Goal: Transaction & Acquisition: Purchase product/service

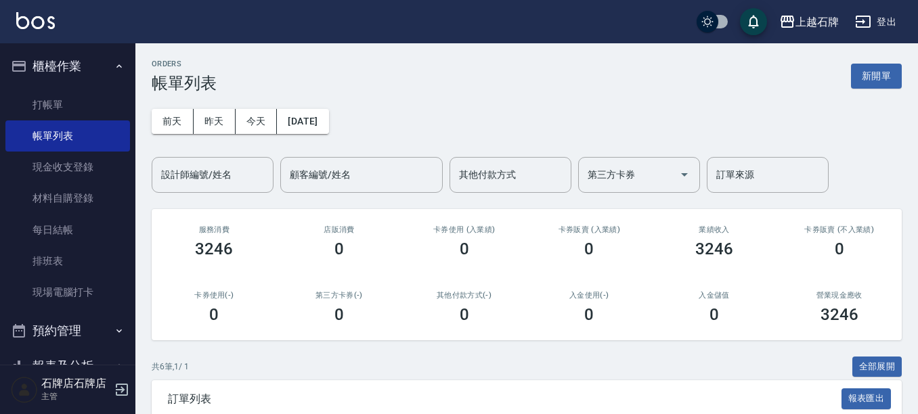
scroll to position [135, 0]
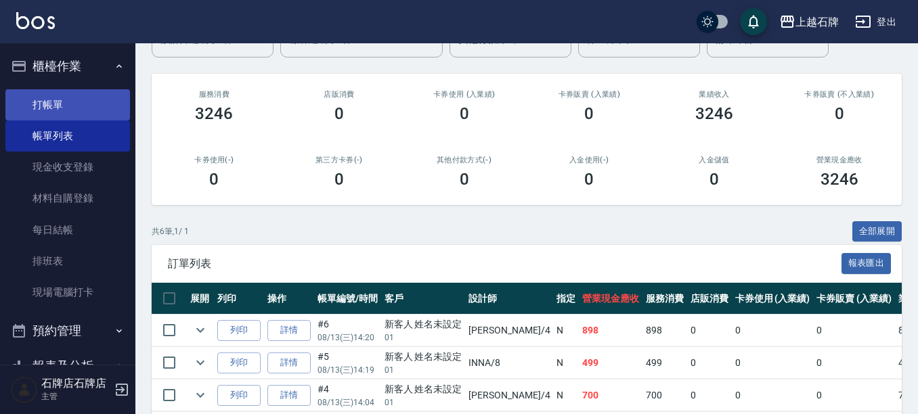
click at [49, 97] on link "打帳單" at bounding box center [67, 104] width 125 height 31
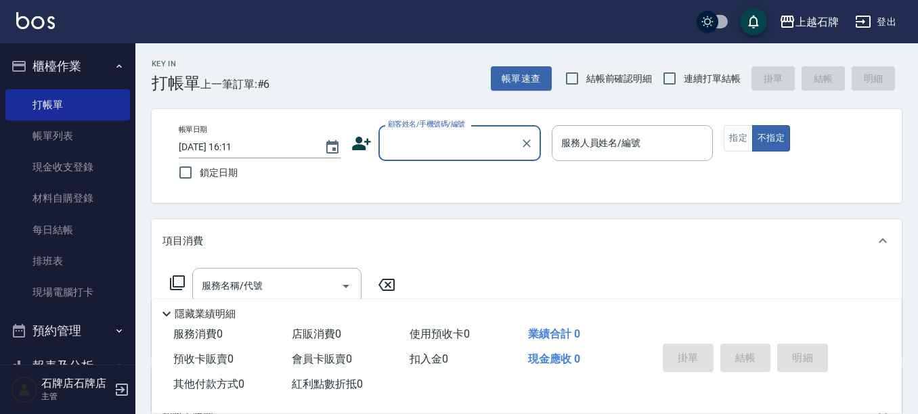
click at [418, 156] on div "顧客姓名/手機號碼/編號" at bounding box center [459, 143] width 162 height 36
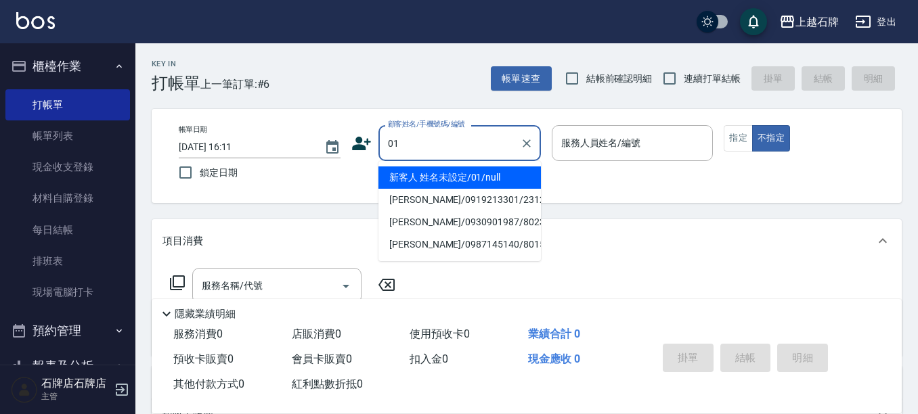
type input "新客人 姓名未設定/01/null"
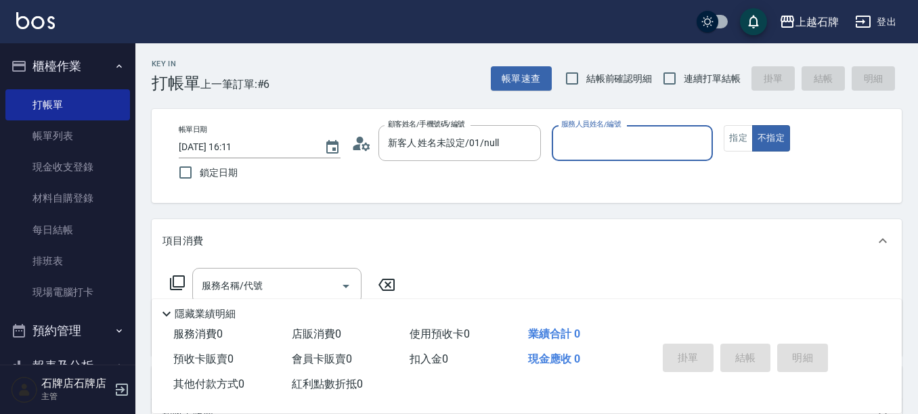
click at [752, 125] on button "不指定" at bounding box center [771, 138] width 38 height 26
type button "false"
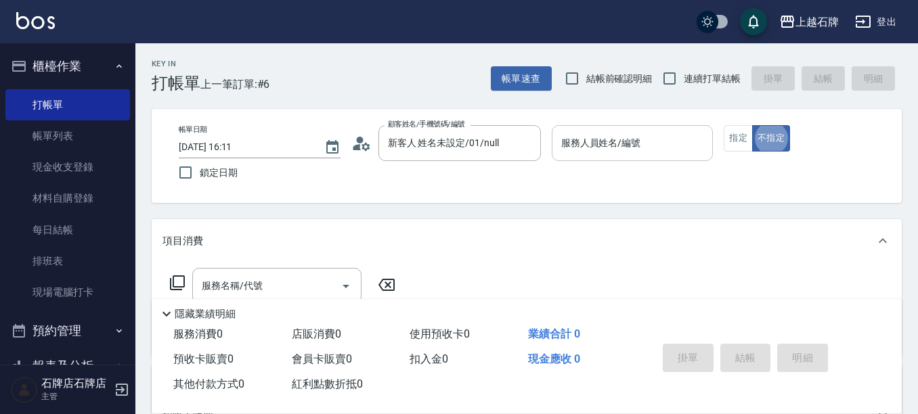
click at [605, 152] on input "服務人員姓名/編號" at bounding box center [633, 143] width 150 height 24
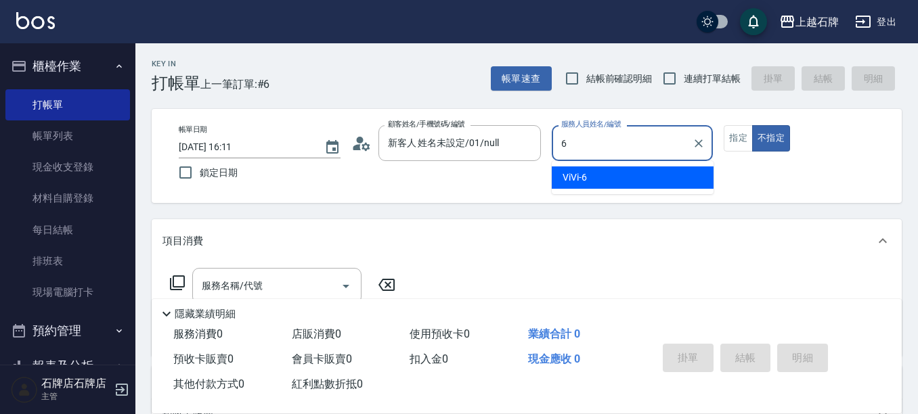
type input "ViVi-6"
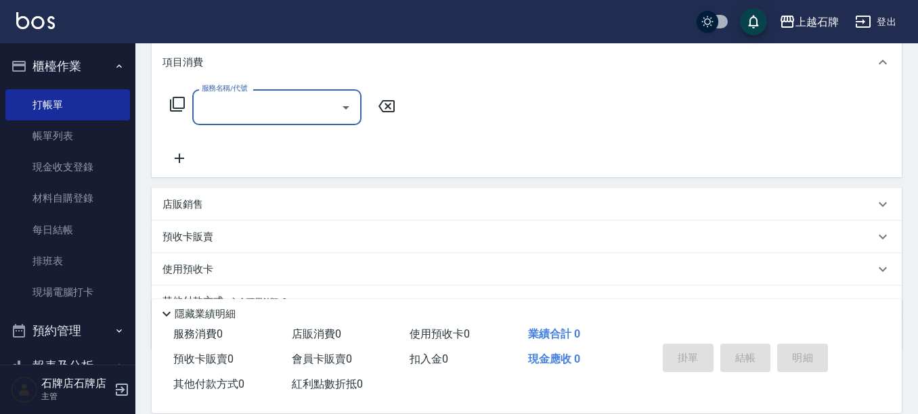
scroll to position [203, 0]
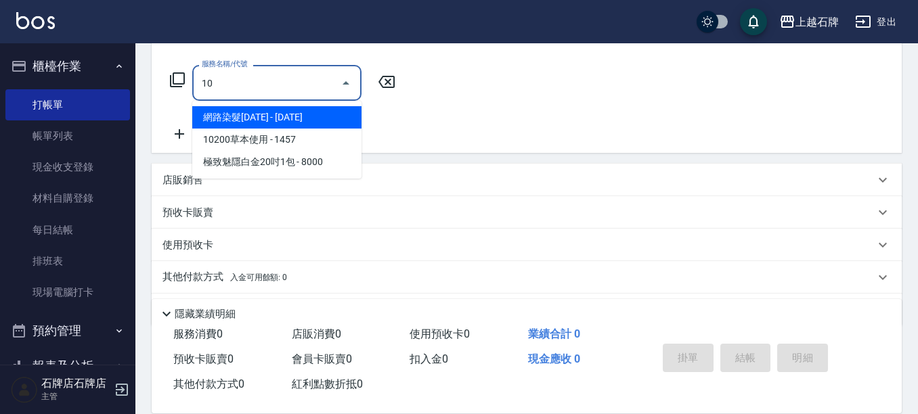
type input "108"
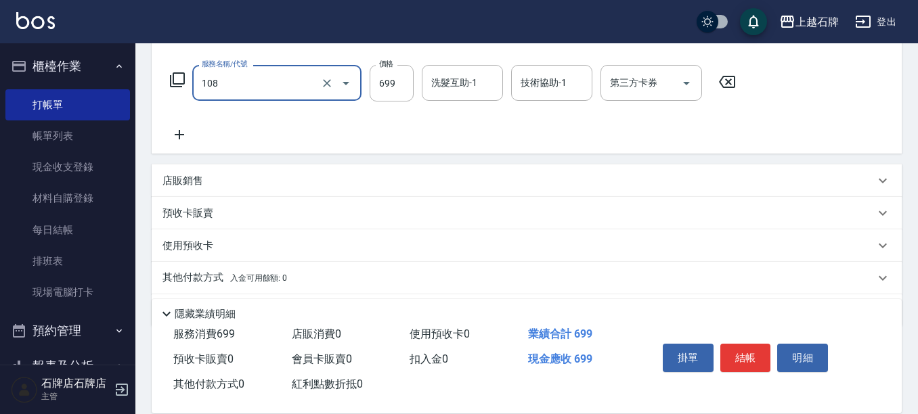
type input "洗+肩頸紓壓+頭皮去角質(108)"
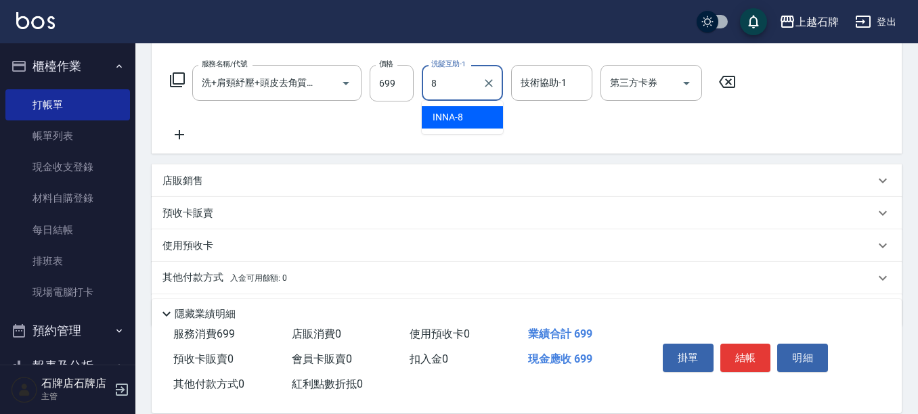
type input "INNA-8"
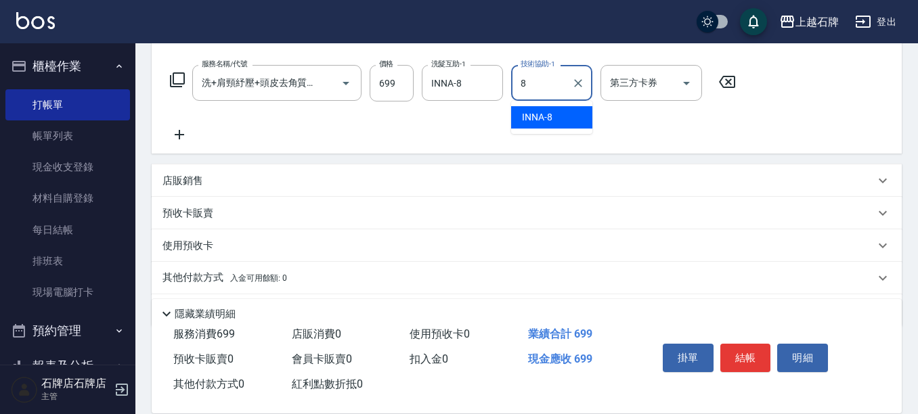
type input "INNA-8"
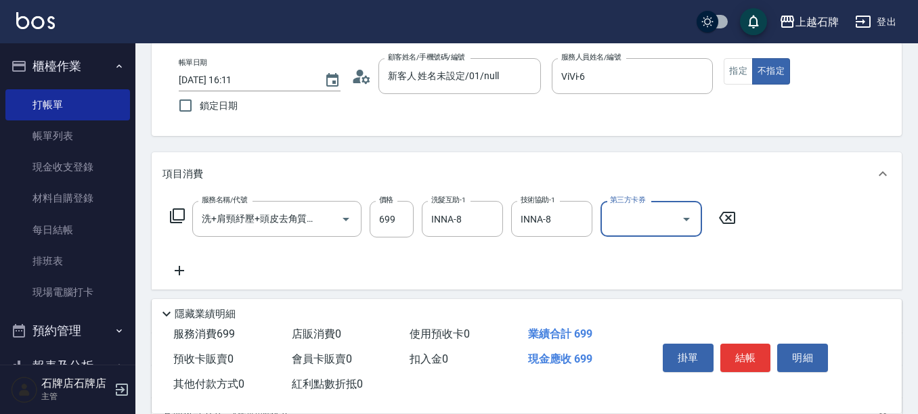
scroll to position [0, 0]
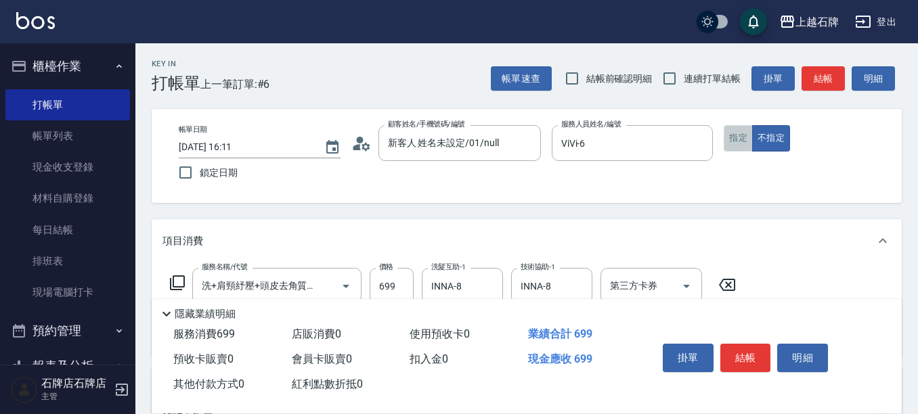
click at [739, 144] on button "指定" at bounding box center [738, 138] width 29 height 26
click at [816, 87] on button "結帳" at bounding box center [823, 78] width 43 height 25
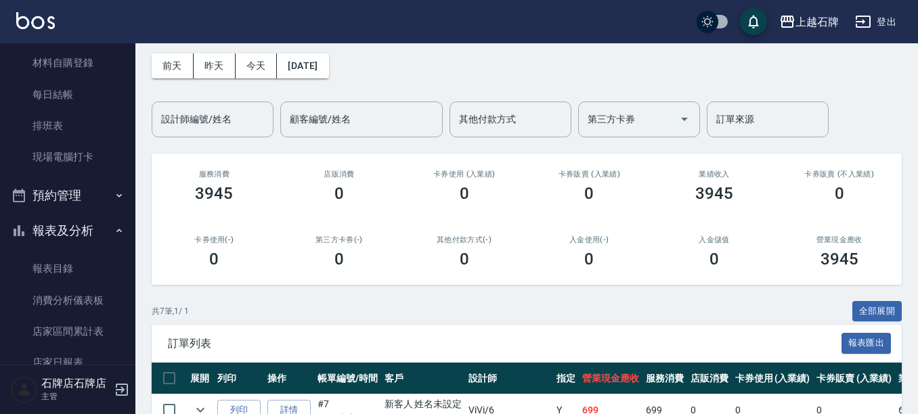
scroll to position [135, 0]
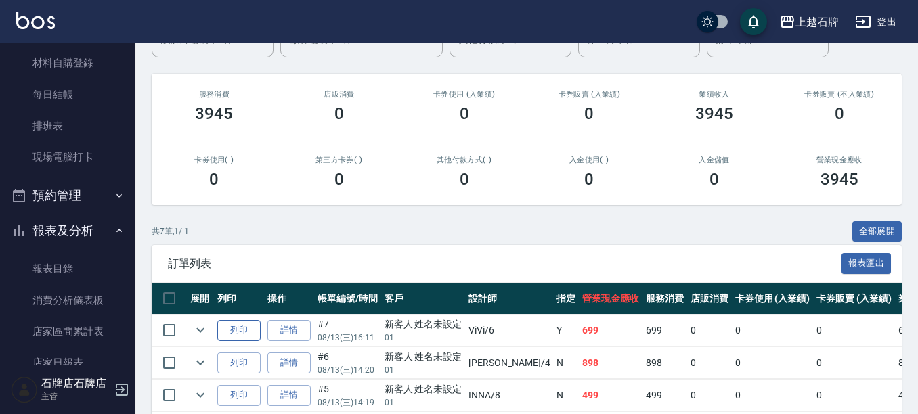
click at [223, 328] on button "列印" at bounding box center [238, 330] width 43 height 21
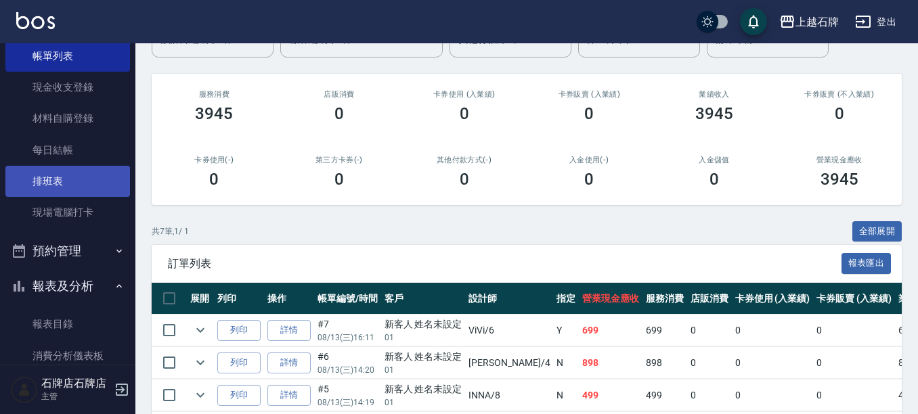
scroll to position [0, 0]
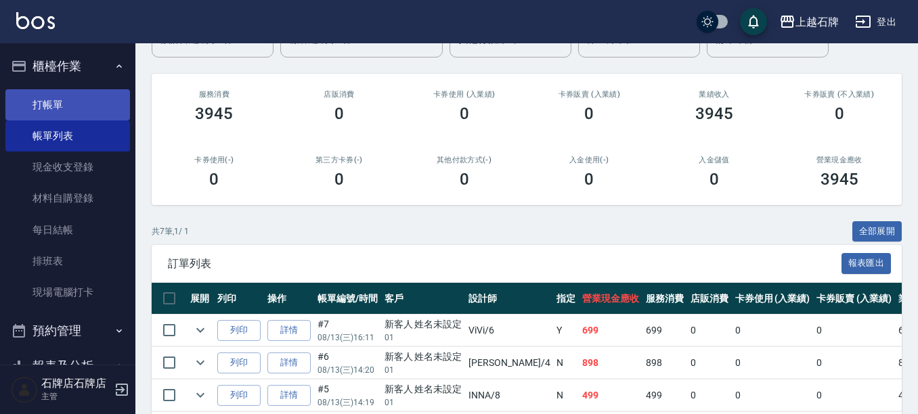
click at [73, 110] on link "打帳單" at bounding box center [67, 104] width 125 height 31
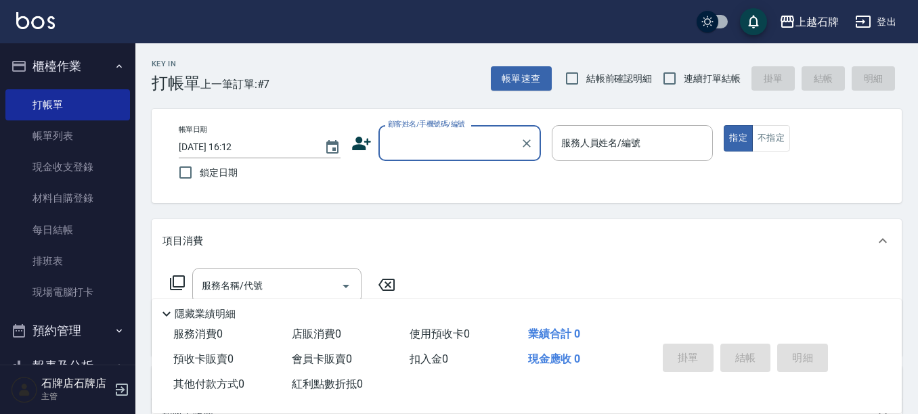
click at [475, 141] on input "顧客姓名/手機號碼/編號" at bounding box center [450, 143] width 130 height 24
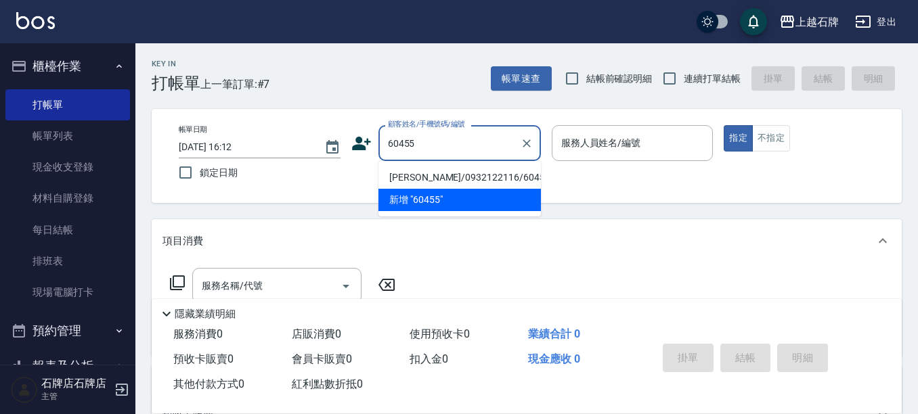
click at [471, 181] on li "[PERSON_NAME]/0932122116/60455" at bounding box center [459, 178] width 162 height 22
type input "[PERSON_NAME]/0932122116/60455"
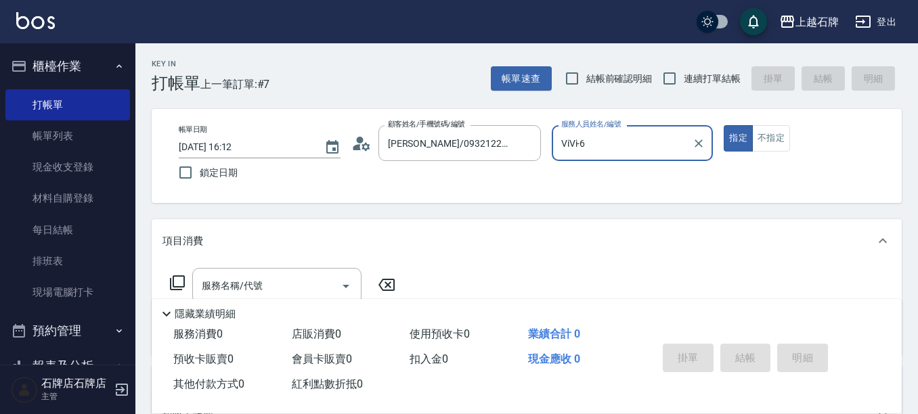
type input "ViVi-6"
click at [178, 281] on icon at bounding box center [177, 283] width 16 height 16
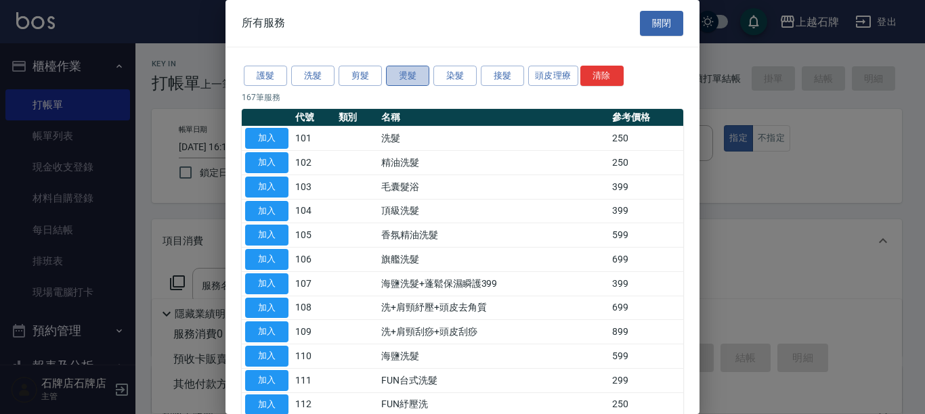
click at [391, 73] on button "燙髮" at bounding box center [407, 76] width 43 height 21
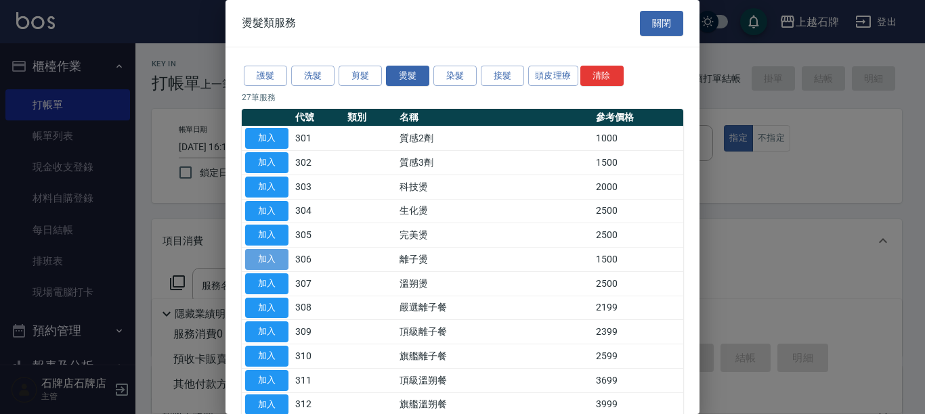
click at [265, 255] on button "加入" at bounding box center [266, 259] width 43 height 21
type input "離子燙(306)"
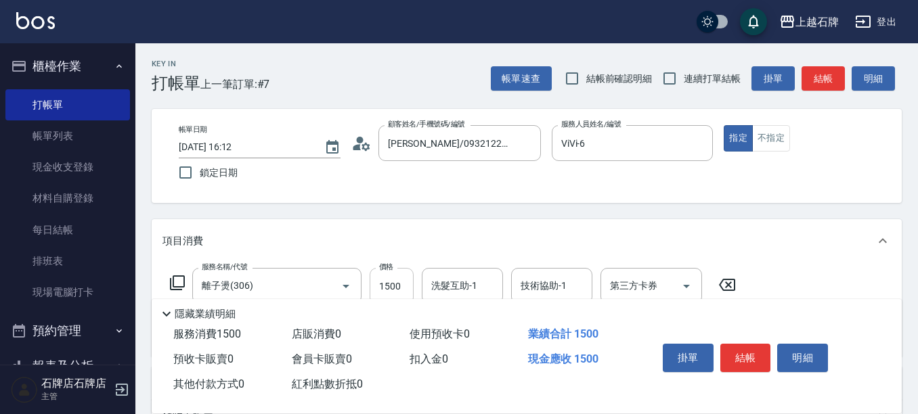
click at [397, 283] on input "1500" at bounding box center [392, 286] width 44 height 37
type input "2499"
click at [815, 74] on button "結帳" at bounding box center [823, 78] width 43 height 25
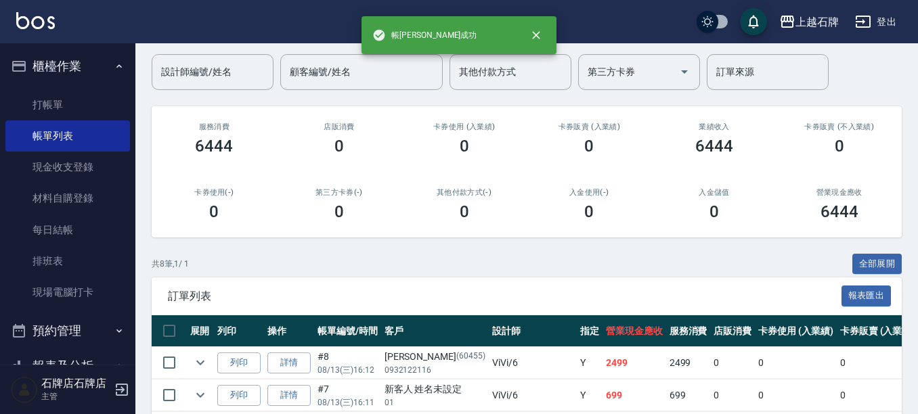
scroll to position [135, 0]
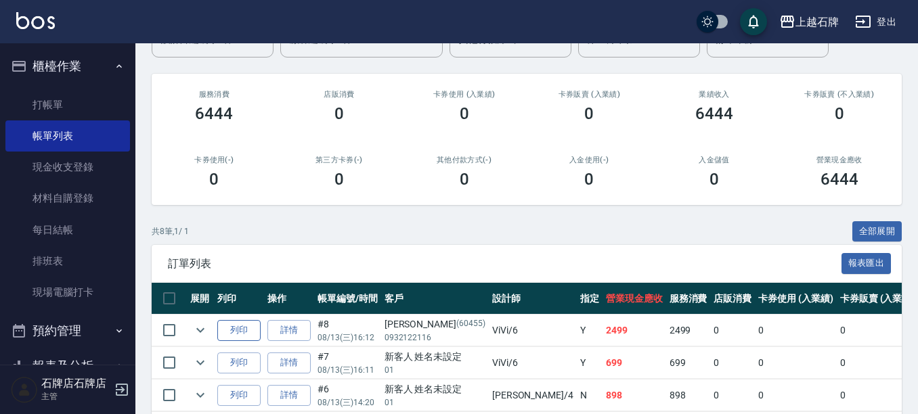
click at [217, 328] on button "列印" at bounding box center [238, 330] width 43 height 21
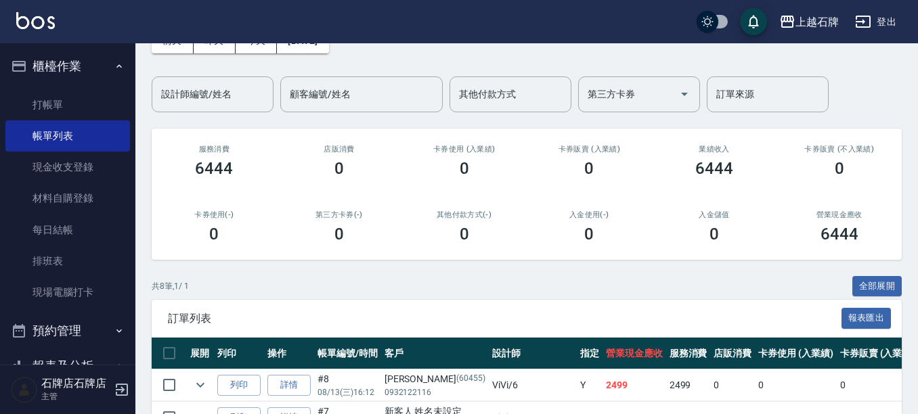
scroll to position [68, 0]
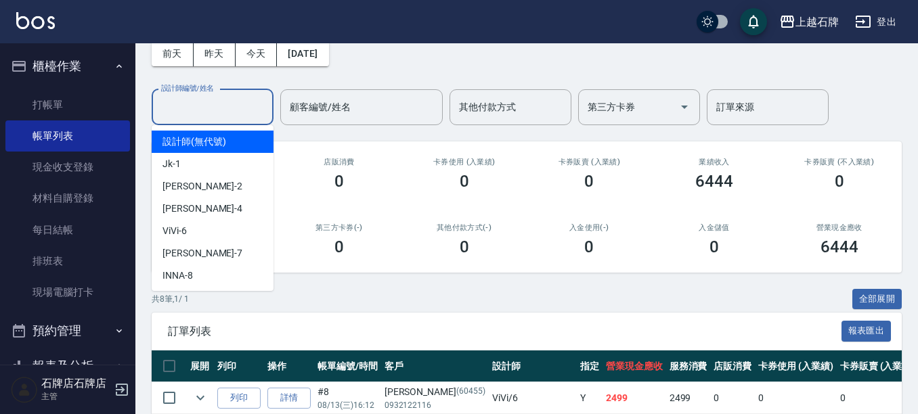
click at [258, 114] on input "設計師編號/姓名" at bounding box center [213, 107] width 110 height 24
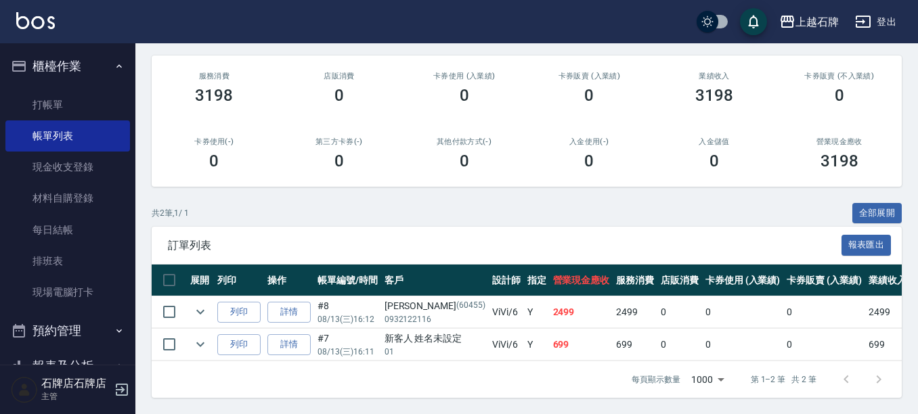
scroll to position [165, 0]
type input "ViVi-6"
click at [42, 108] on link "打帳單" at bounding box center [67, 104] width 125 height 31
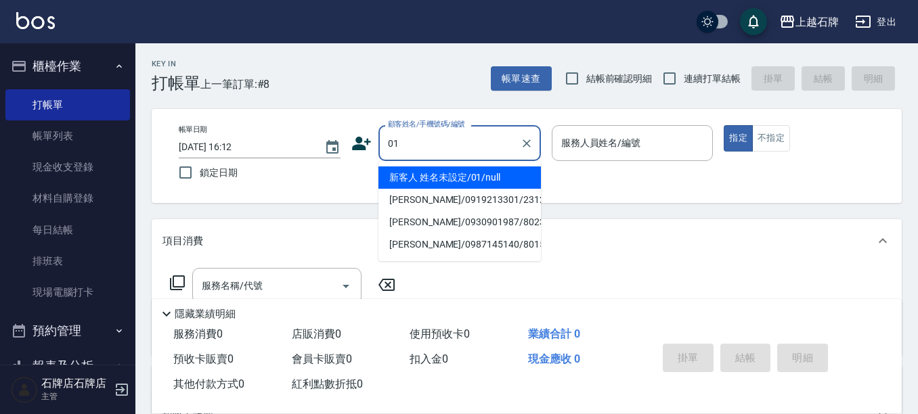
type input "新客人 姓名未設定/01/null"
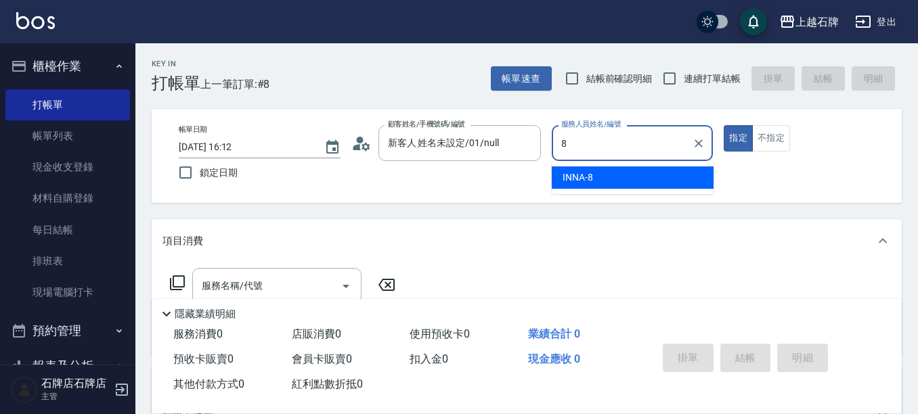
type input "INNA-8"
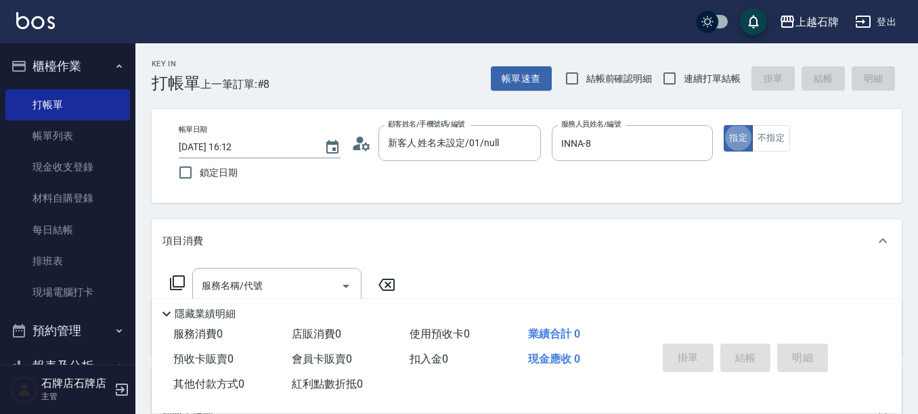
type button "true"
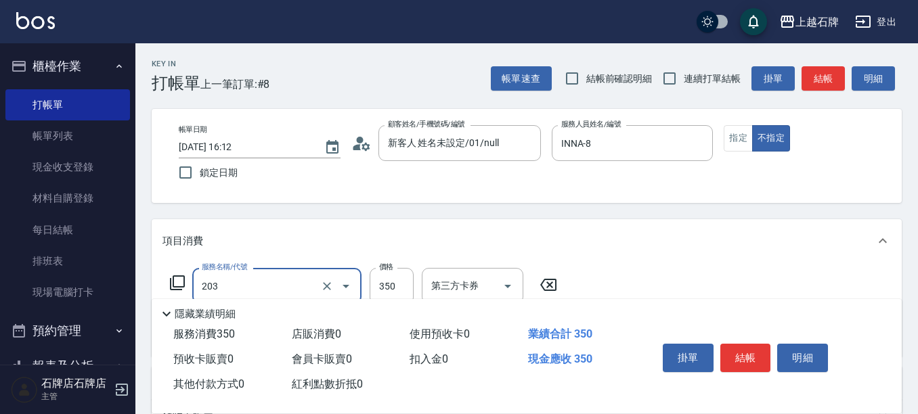
type input "B級洗+剪(203)"
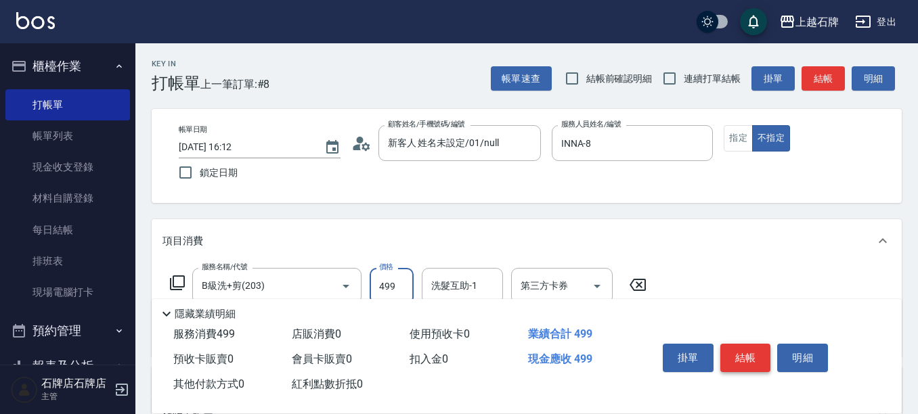
type input "499"
click at [745, 354] on button "結帳" at bounding box center [745, 358] width 51 height 28
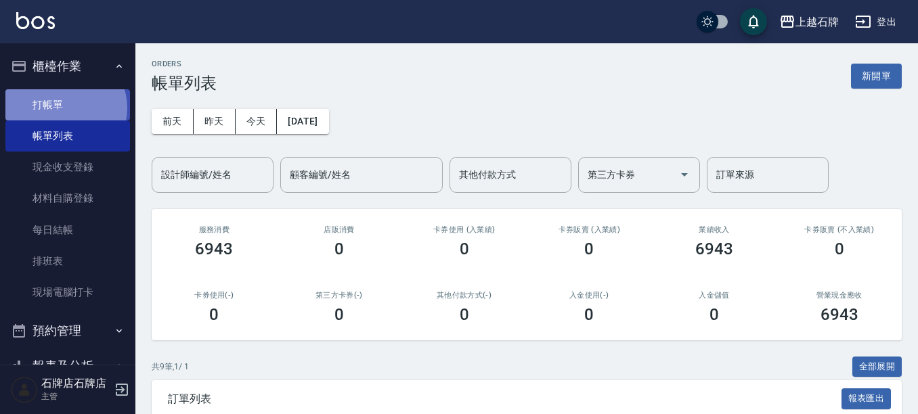
click at [66, 107] on link "打帳單" at bounding box center [67, 104] width 125 height 31
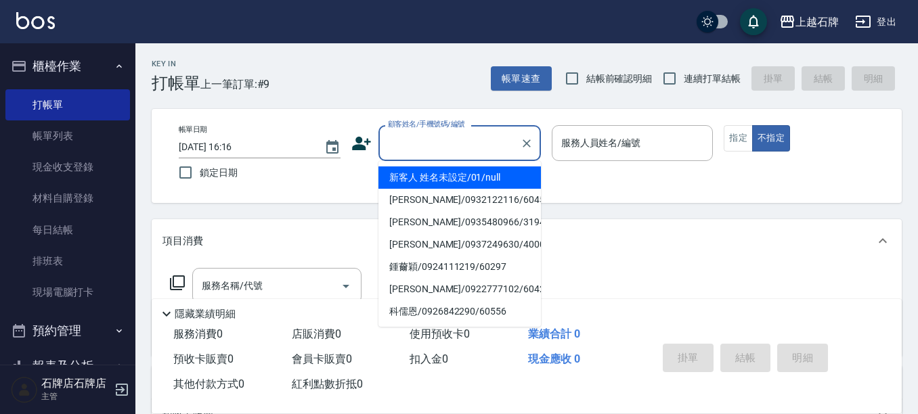
click at [456, 148] on input "顧客姓名/手機號碼/編號" at bounding box center [450, 143] width 130 height 24
click at [458, 175] on li "新客人 姓名未設定/01/null" at bounding box center [459, 178] width 162 height 22
type input "新客人 姓名未設定/01/null"
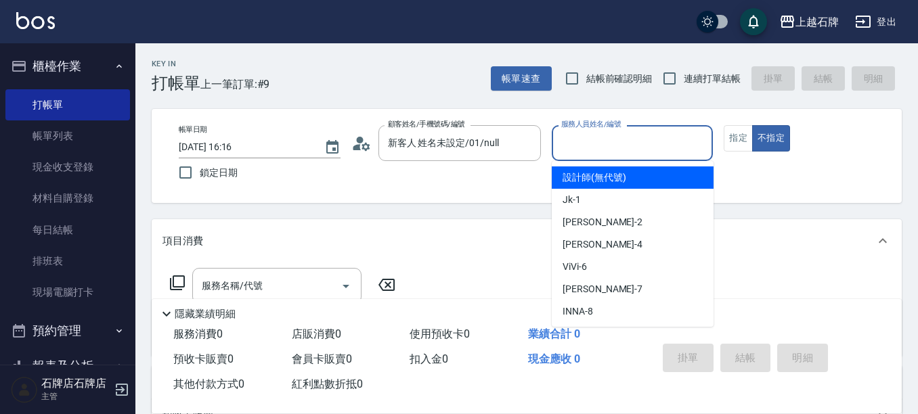
drag, startPoint x: 629, startPoint y: 141, endPoint x: 591, endPoint y: 240, distance: 105.9
click at [628, 142] on input "服務人員姓名/編號" at bounding box center [633, 143] width 150 height 24
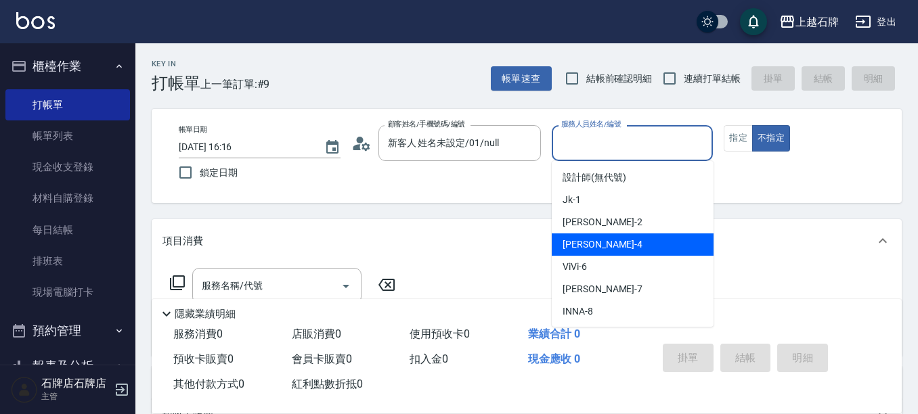
drag, startPoint x: 605, startPoint y: 243, endPoint x: 318, endPoint y: 255, distance: 287.3
click at [525, 250] on body "上越石牌 登出 櫃檯作業 打帳單 帳單列表 現金收支登錄 材料自購登錄 每日結帳 排班表 現場電腦打卡 預約管理 預約管理 單日預約紀錄 單週預約紀錄 報表及…" at bounding box center [459, 329] width 918 height 659
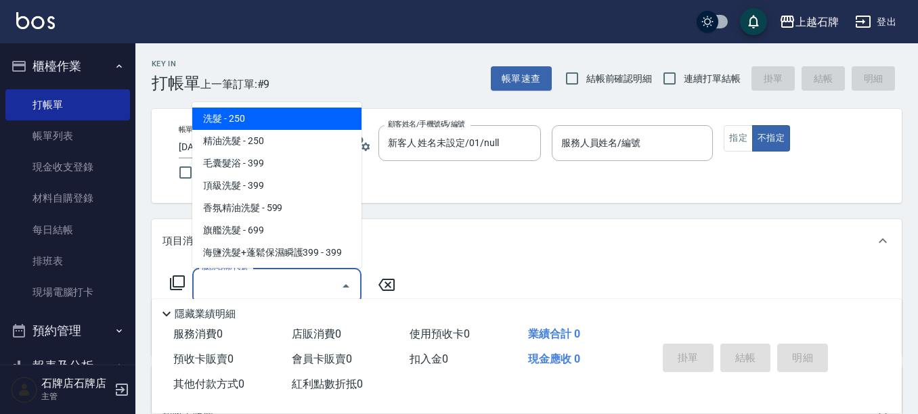
click at [319, 280] on input "服務名稱/代號" at bounding box center [266, 286] width 137 height 24
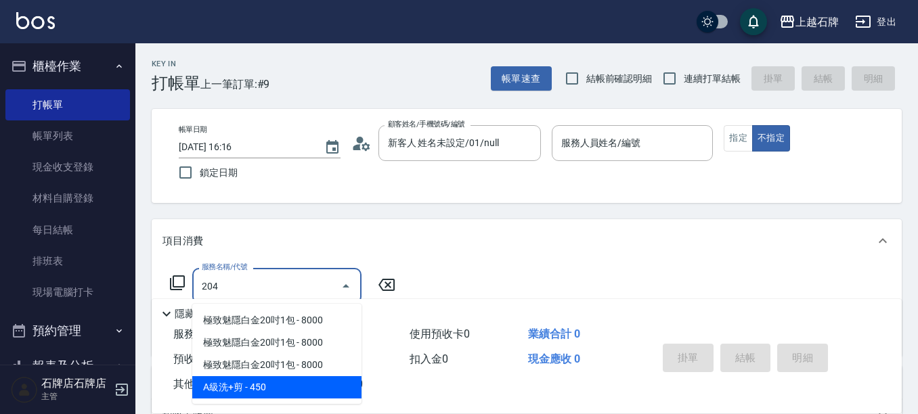
click at [328, 377] on span "A級洗+剪 - 450" at bounding box center [276, 387] width 169 height 22
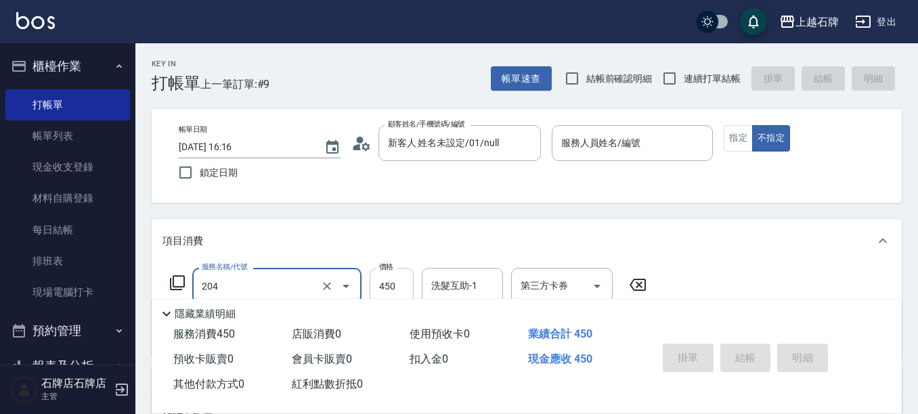
type input "A級洗+剪(204)"
click at [374, 288] on input "450" at bounding box center [392, 286] width 44 height 37
click at [406, 284] on input "499" at bounding box center [392, 286] width 44 height 37
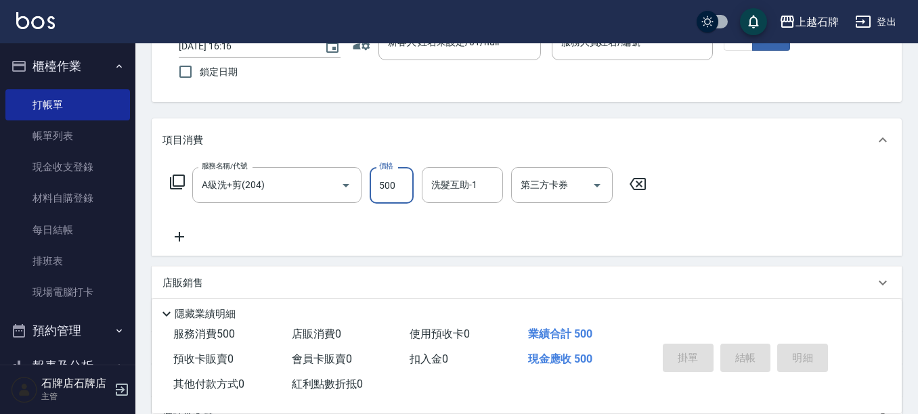
scroll to position [68, 0]
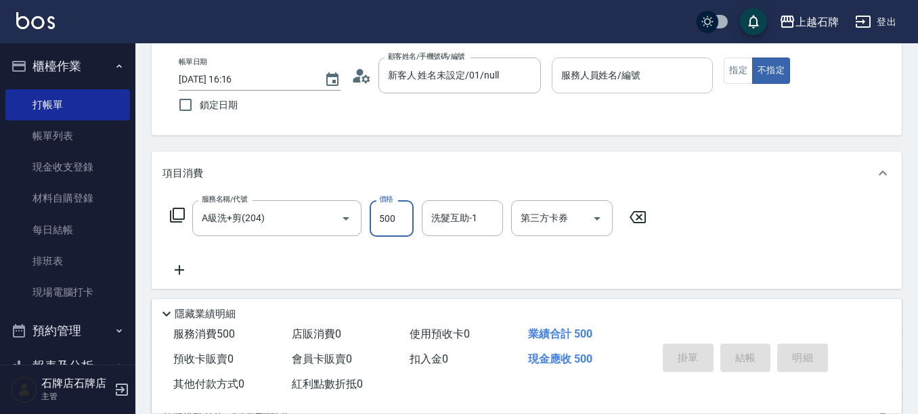
type input "500"
click at [683, 72] on input "服務人員姓名/編號" at bounding box center [633, 76] width 150 height 24
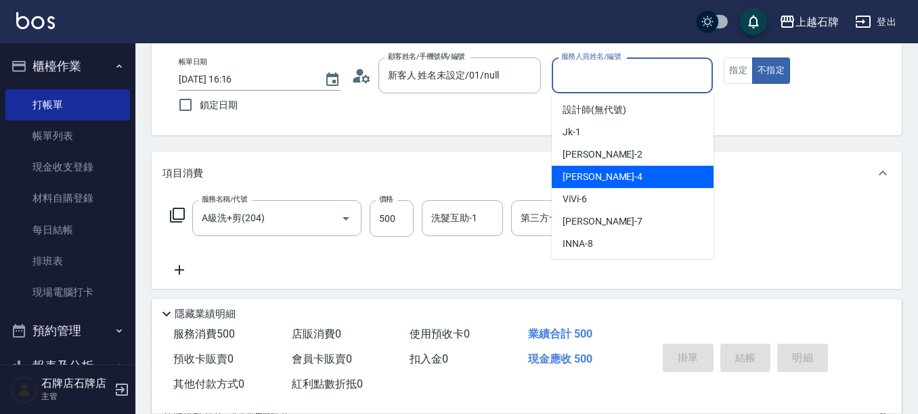
click at [619, 179] on div "[PERSON_NAME] -4" at bounding box center [633, 177] width 162 height 22
type input "[PERSON_NAME]-4"
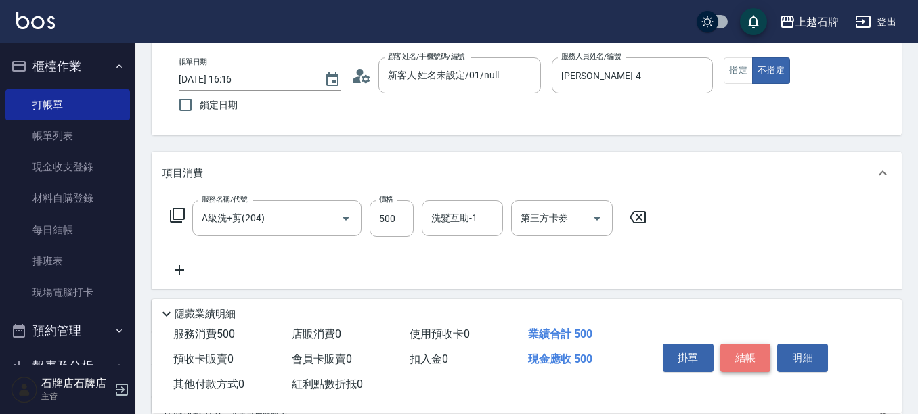
click at [747, 354] on button "結帳" at bounding box center [745, 358] width 51 height 28
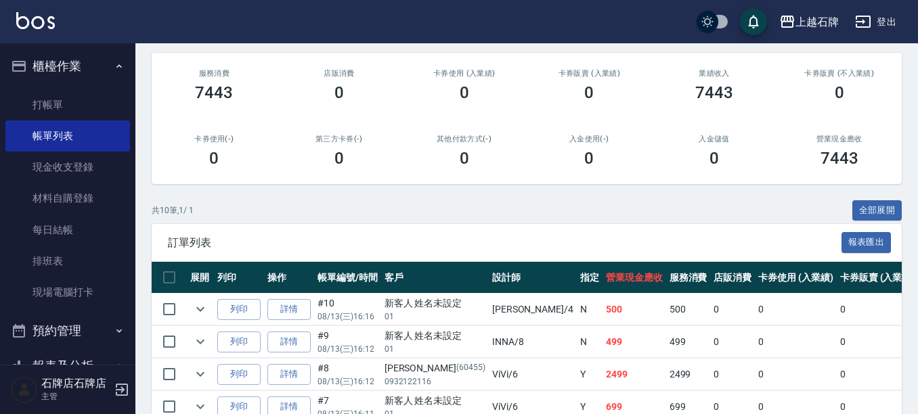
scroll to position [203, 0]
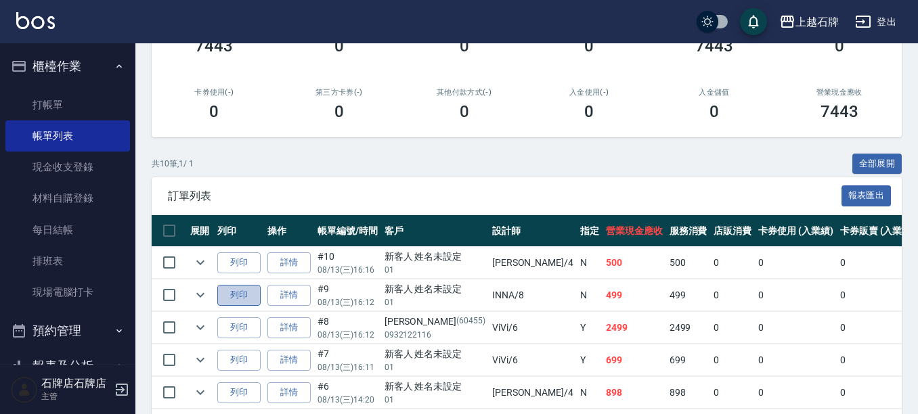
click at [244, 291] on button "列印" at bounding box center [238, 295] width 43 height 21
click at [241, 259] on button "列印" at bounding box center [238, 263] width 43 height 21
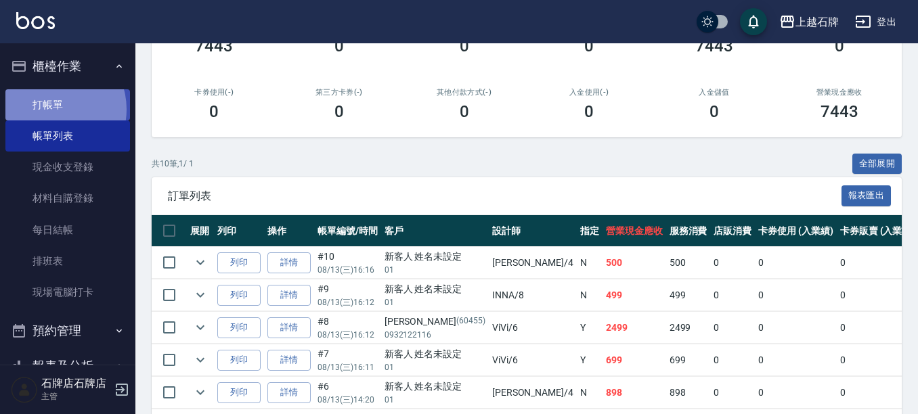
click at [53, 109] on link "打帳單" at bounding box center [67, 104] width 125 height 31
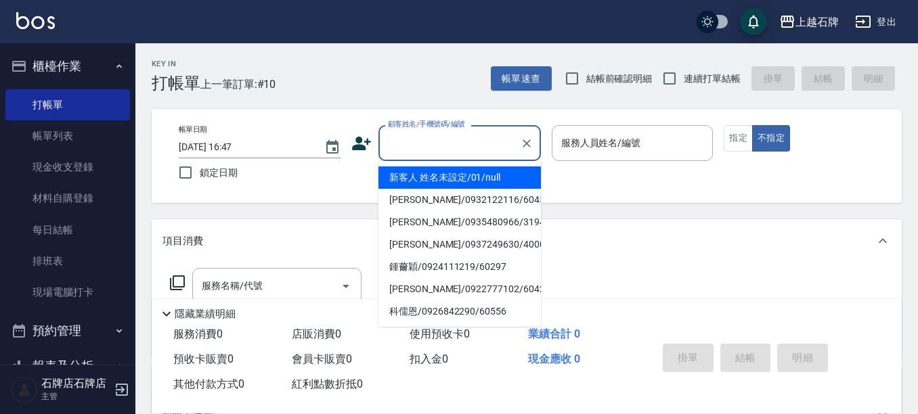
click at [479, 148] on input "顧客姓名/手機號碼/編號" at bounding box center [450, 143] width 130 height 24
drag, startPoint x: 500, startPoint y: 177, endPoint x: 615, endPoint y: 141, distance: 120.6
click at [500, 177] on li "新客人 姓名未設定/01/null" at bounding box center [459, 178] width 162 height 22
type input "新客人 姓名未設定/01/null"
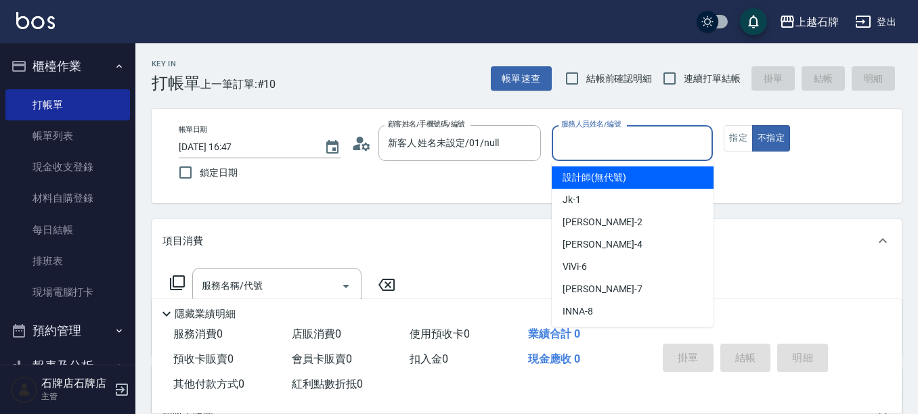
click at [615, 141] on input "服務人員姓名/編號" at bounding box center [633, 143] width 150 height 24
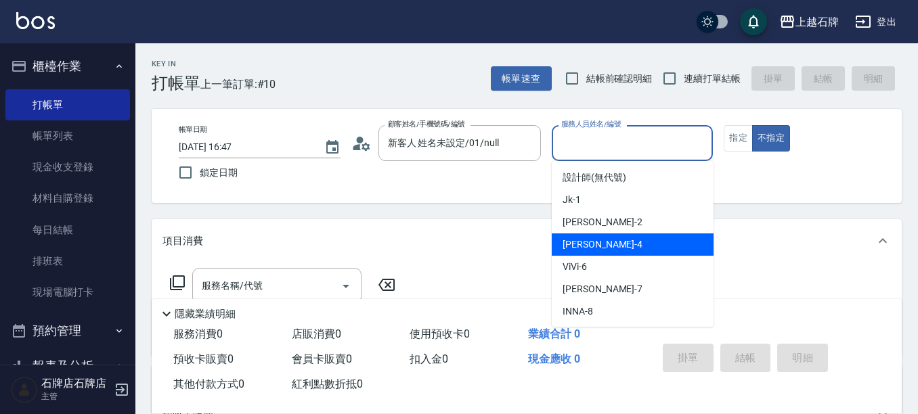
drag, startPoint x: 621, startPoint y: 248, endPoint x: 364, endPoint y: 255, distance: 258.0
click at [621, 248] on div "[PERSON_NAME] -4" at bounding box center [633, 245] width 162 height 22
type input "[PERSON_NAME]-4"
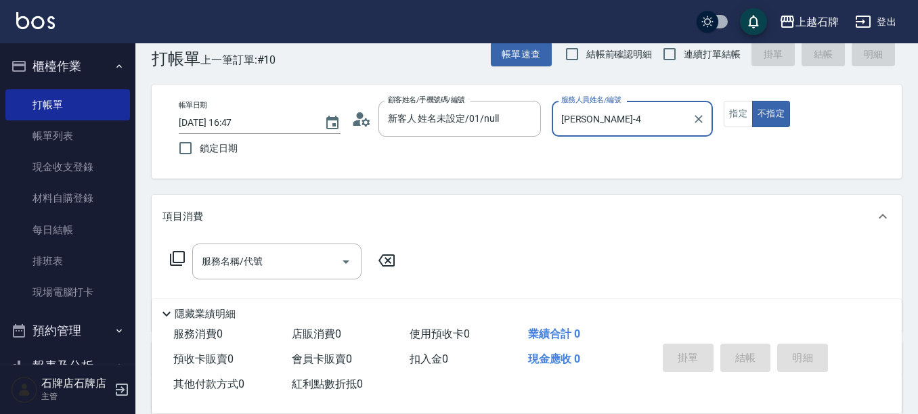
scroll to position [68, 0]
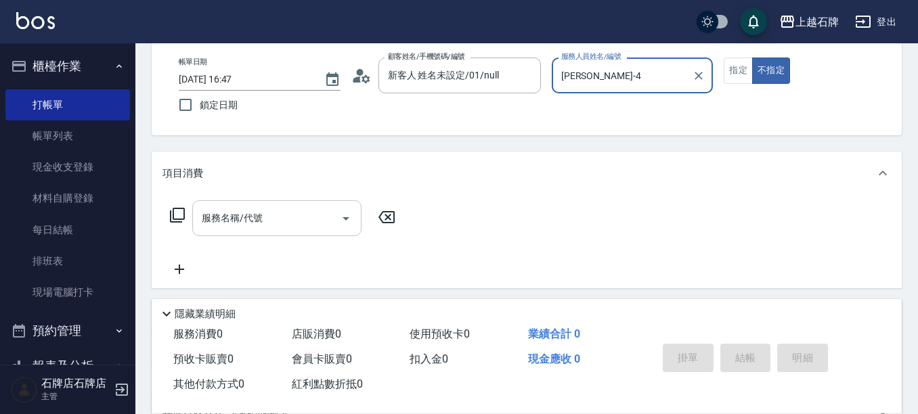
click at [301, 222] on input "服務名稱/代號" at bounding box center [266, 218] width 137 height 24
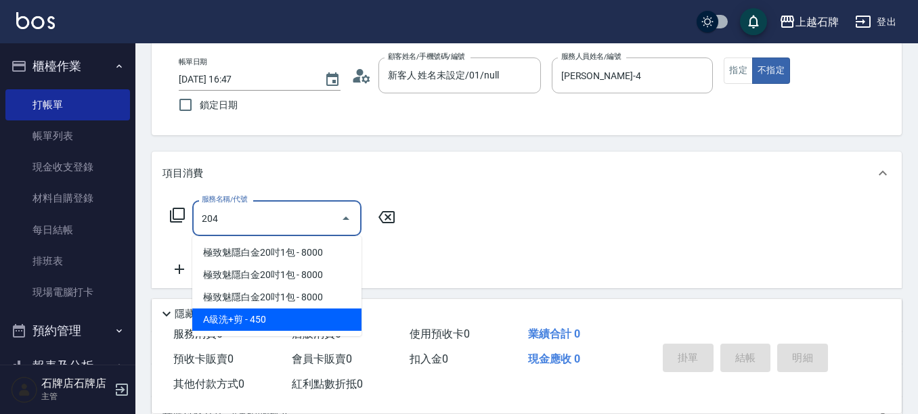
drag, startPoint x: 301, startPoint y: 317, endPoint x: 383, endPoint y: 185, distance: 155.0
click at [301, 316] on span "A級洗+剪 - 450" at bounding box center [276, 320] width 169 height 22
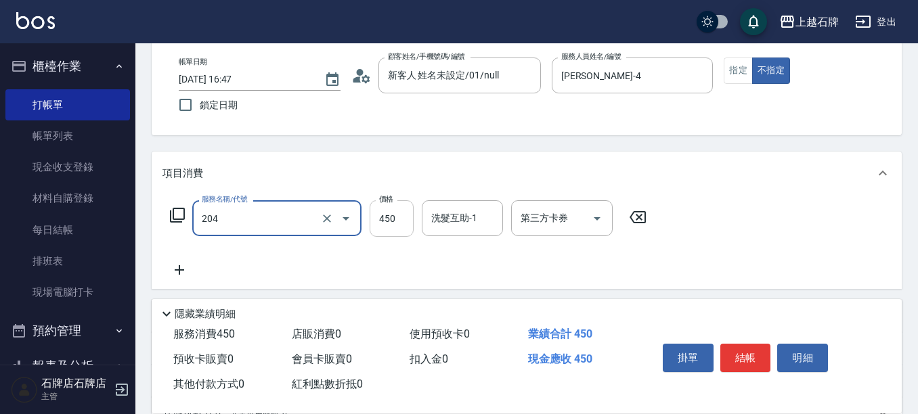
type input "A級洗+剪(204)"
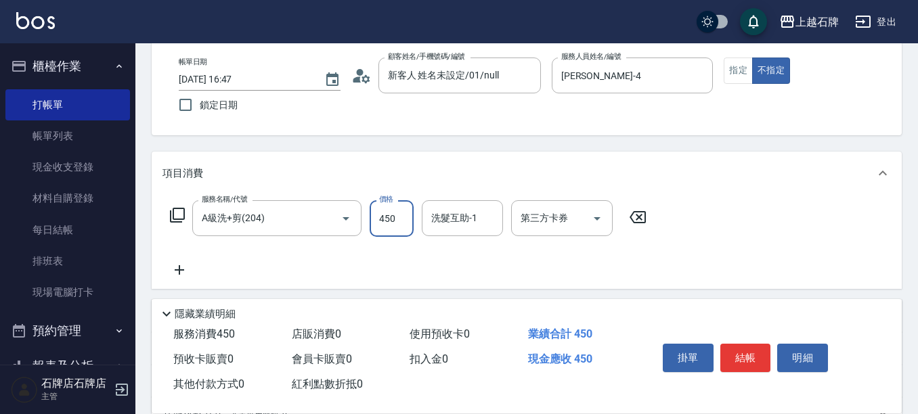
click at [383, 223] on input "450" at bounding box center [392, 218] width 44 height 37
type input "500"
click at [740, 357] on button "結帳" at bounding box center [745, 358] width 51 height 28
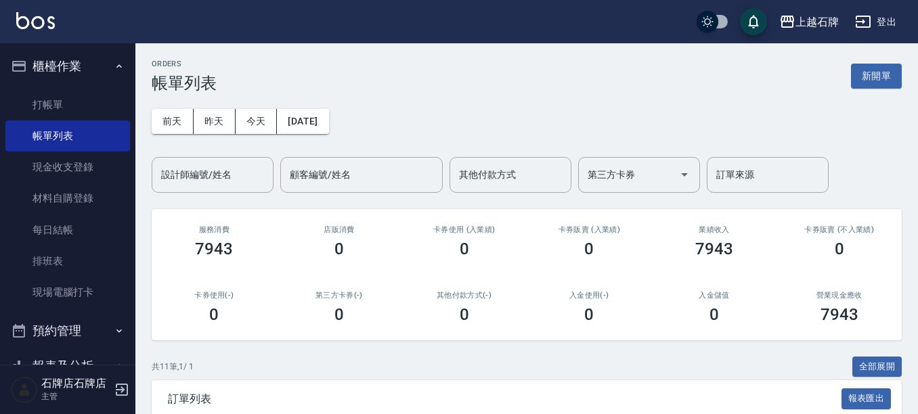
scroll to position [203, 0]
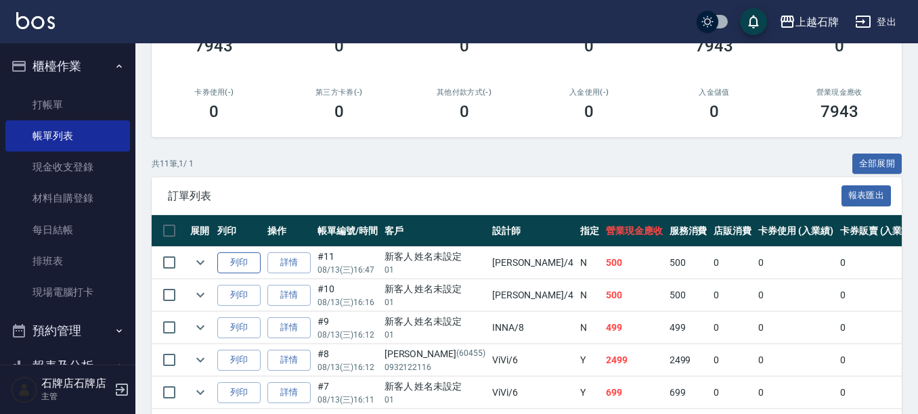
click at [242, 266] on button "列印" at bounding box center [238, 263] width 43 height 21
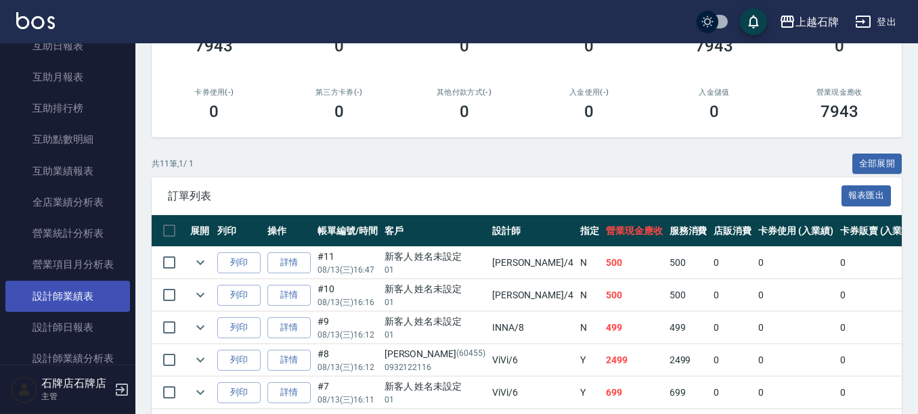
scroll to position [542, 0]
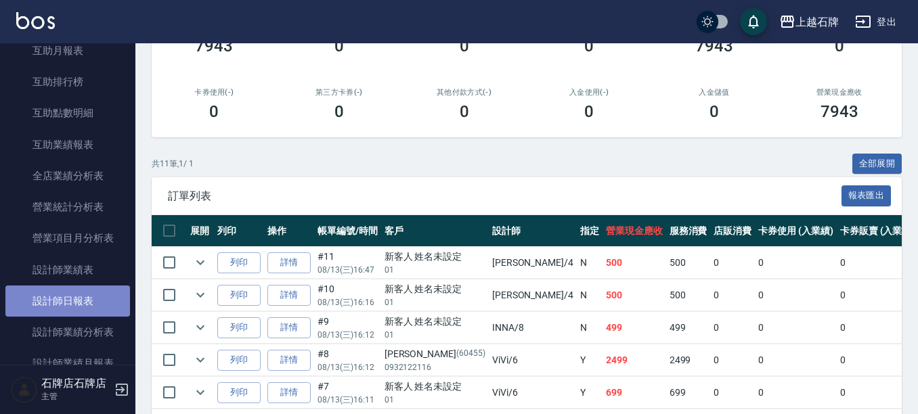
click at [68, 299] on link "設計師日報表" at bounding box center [67, 301] width 125 height 31
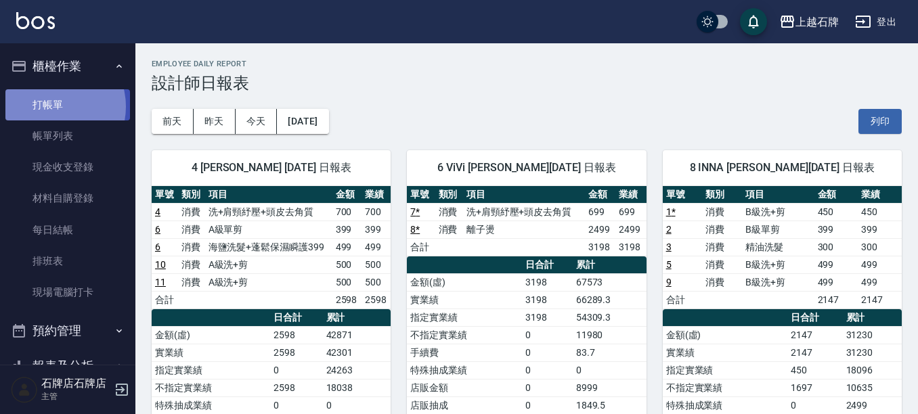
click at [53, 106] on link "打帳單" at bounding box center [67, 104] width 125 height 31
